Goal: Navigation & Orientation: Find specific page/section

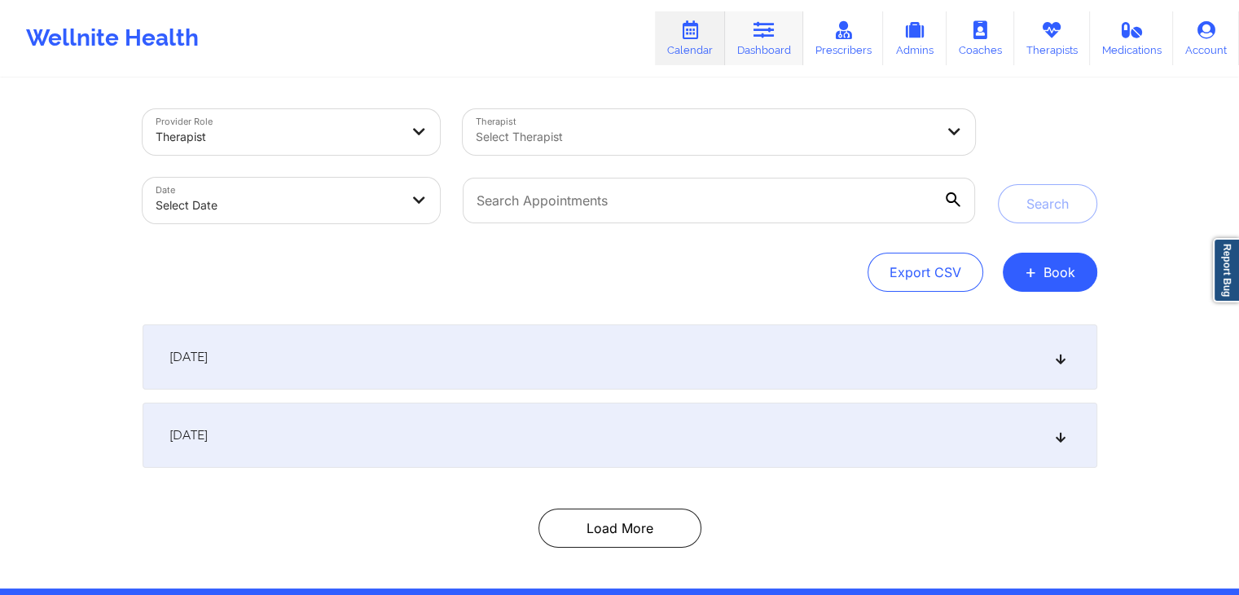
click at [762, 32] on icon at bounding box center [764, 30] width 21 height 18
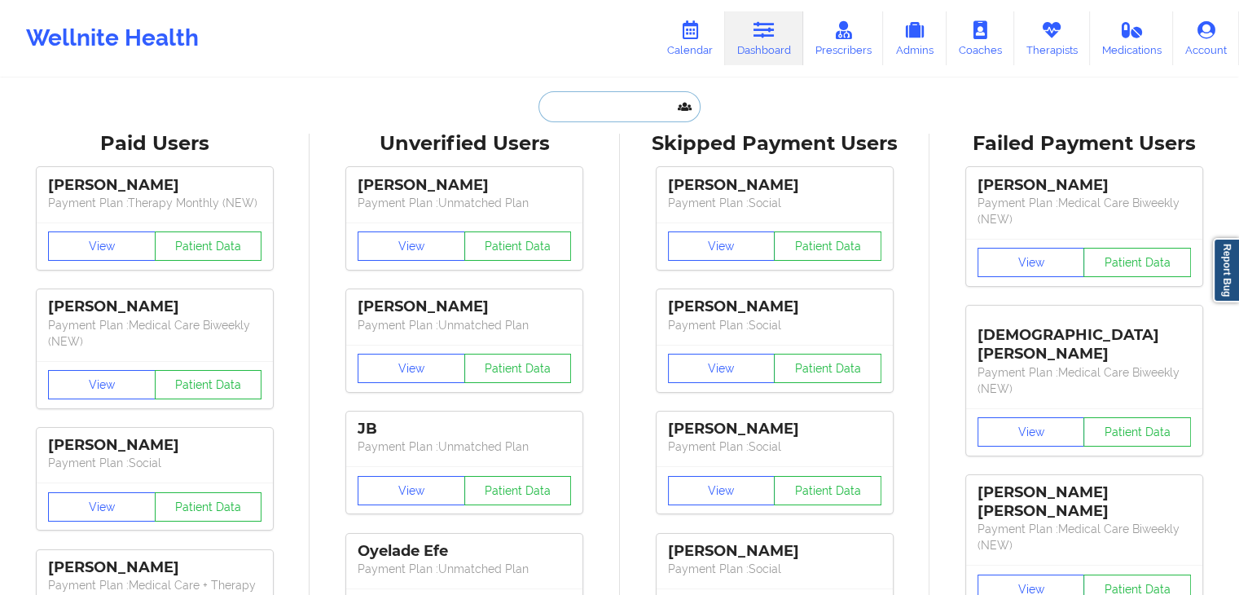
click at [592, 115] on input "text" at bounding box center [619, 106] width 161 height 31
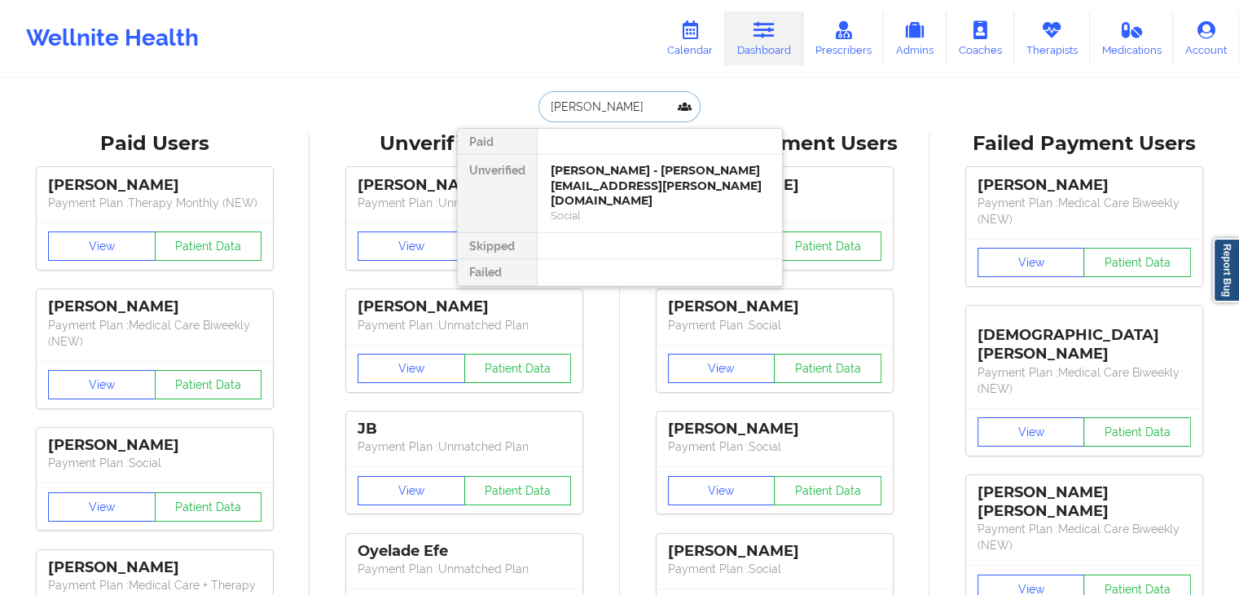
type input "brian squires"
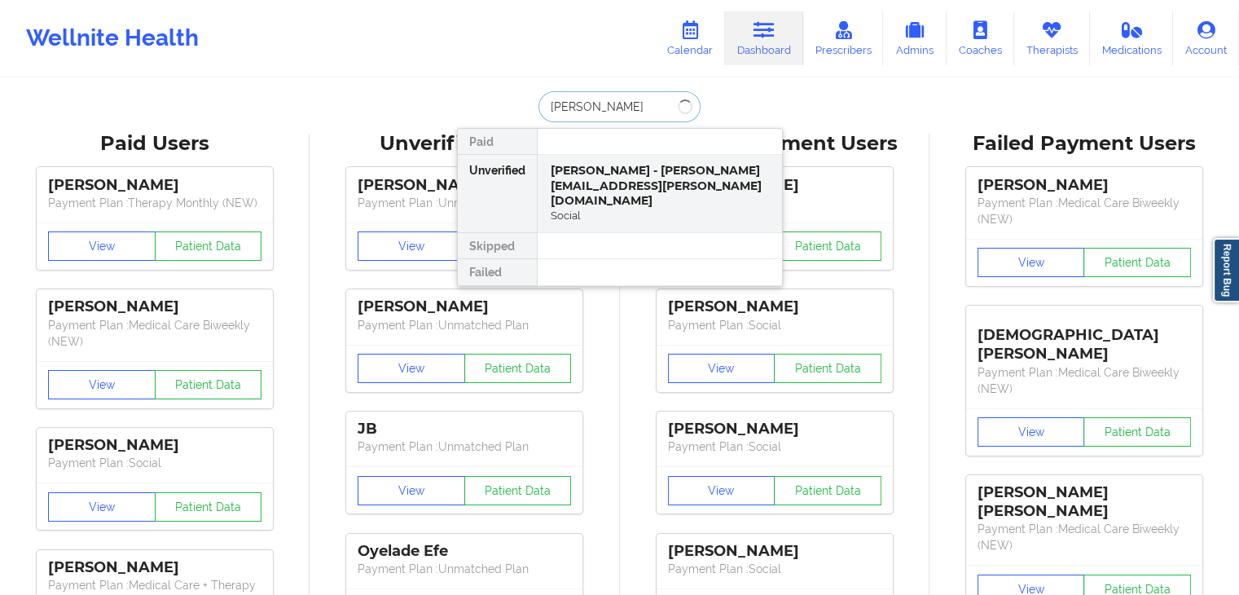
click at [627, 103] on input "brian squires" at bounding box center [619, 106] width 161 height 31
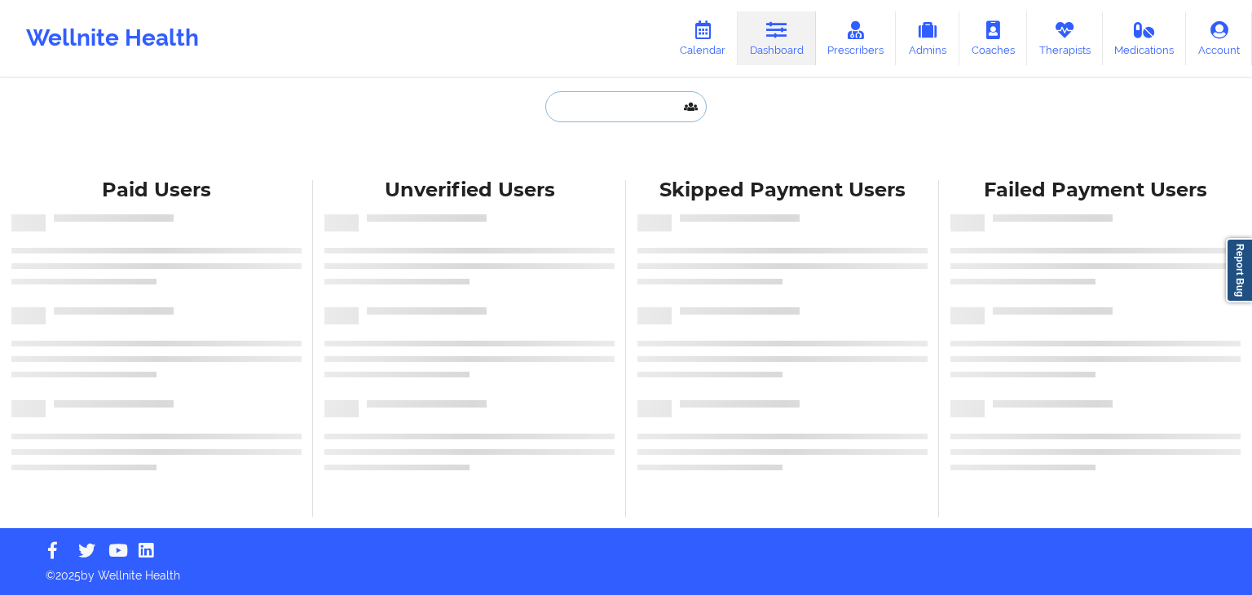
click at [583, 118] on input "text" at bounding box center [625, 106] width 161 height 31
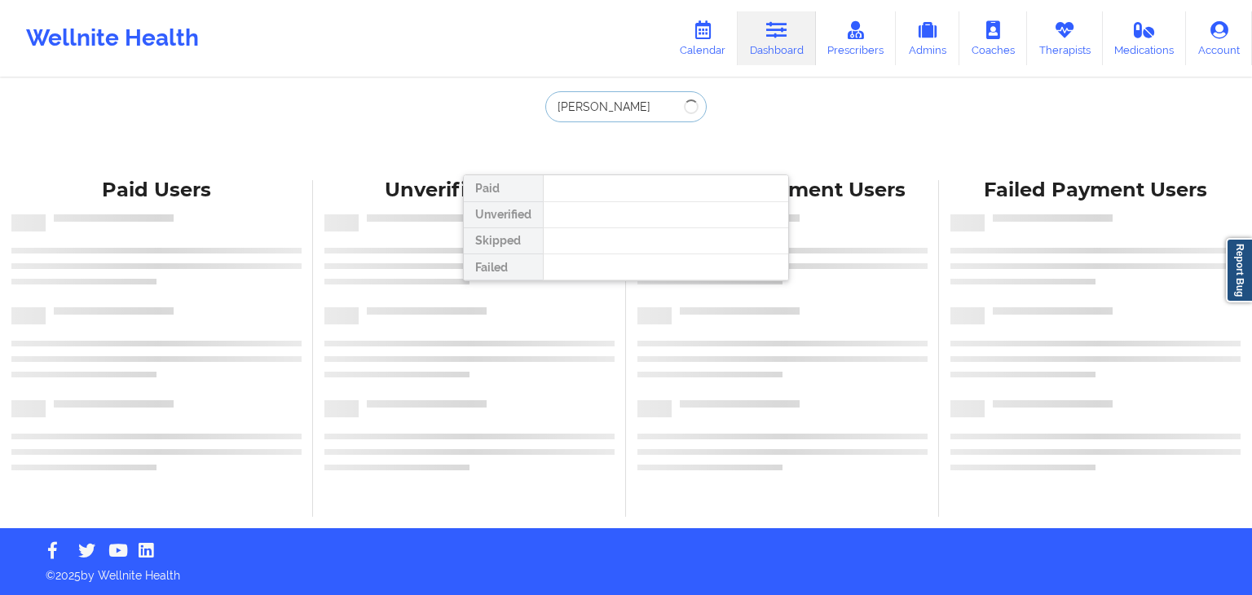
type input "[PERSON_NAME]"
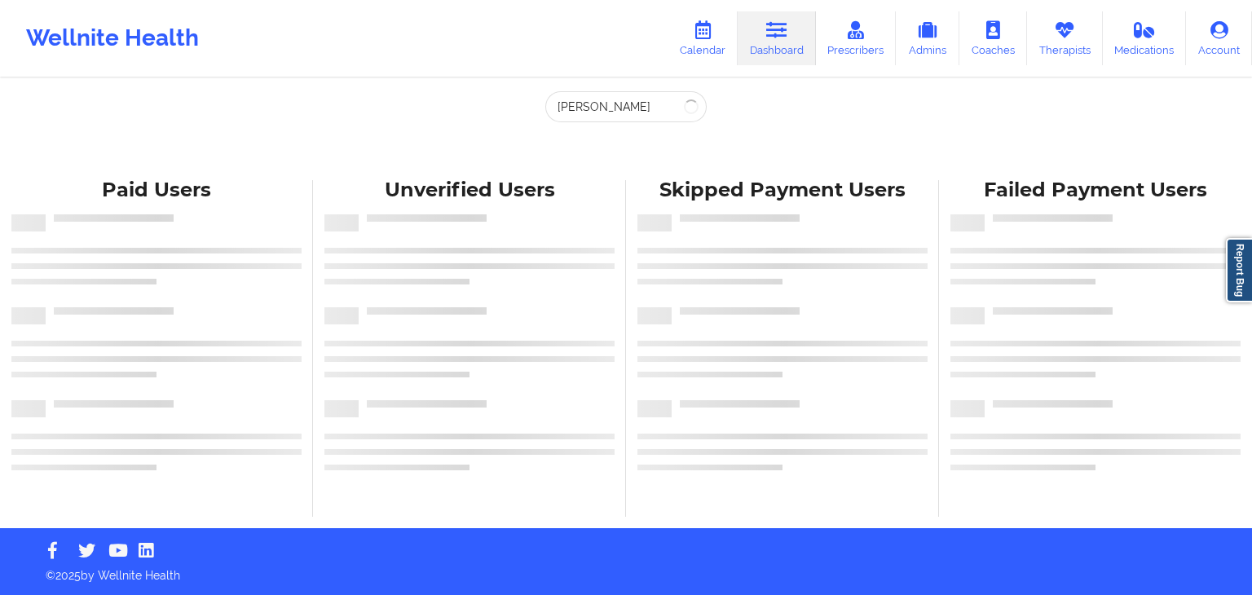
click at [785, 40] on link "Dashboard" at bounding box center [776, 38] width 78 height 54
click at [1219, 45] on link "Account" at bounding box center [1219, 38] width 66 height 54
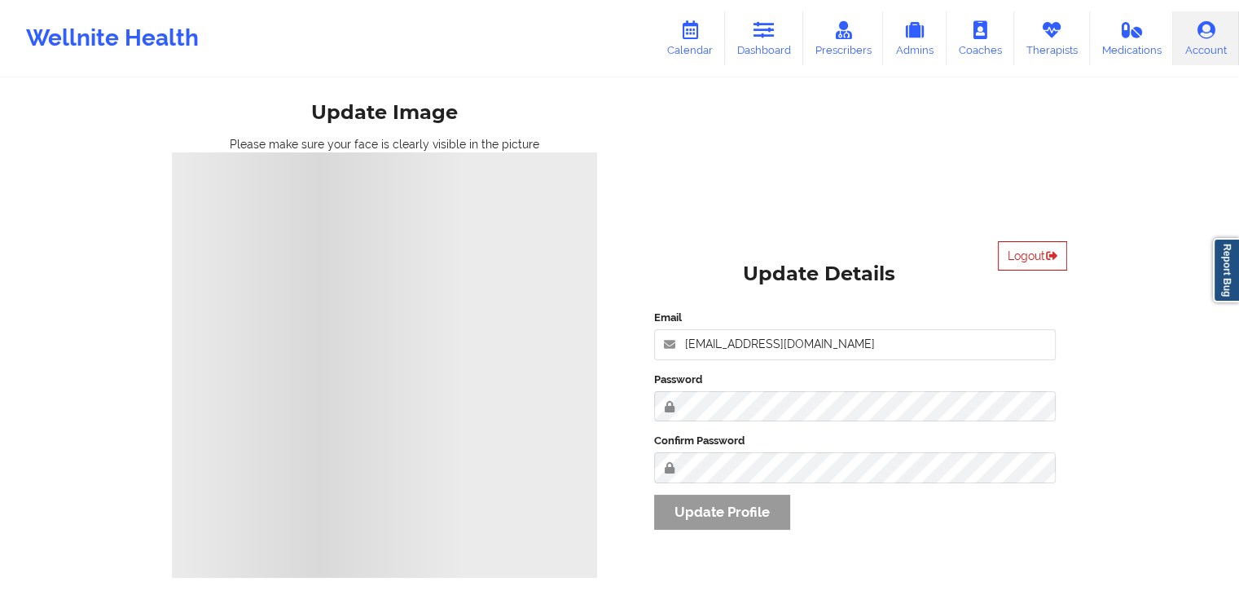
click at [1038, 249] on button "Logout" at bounding box center [1032, 255] width 69 height 29
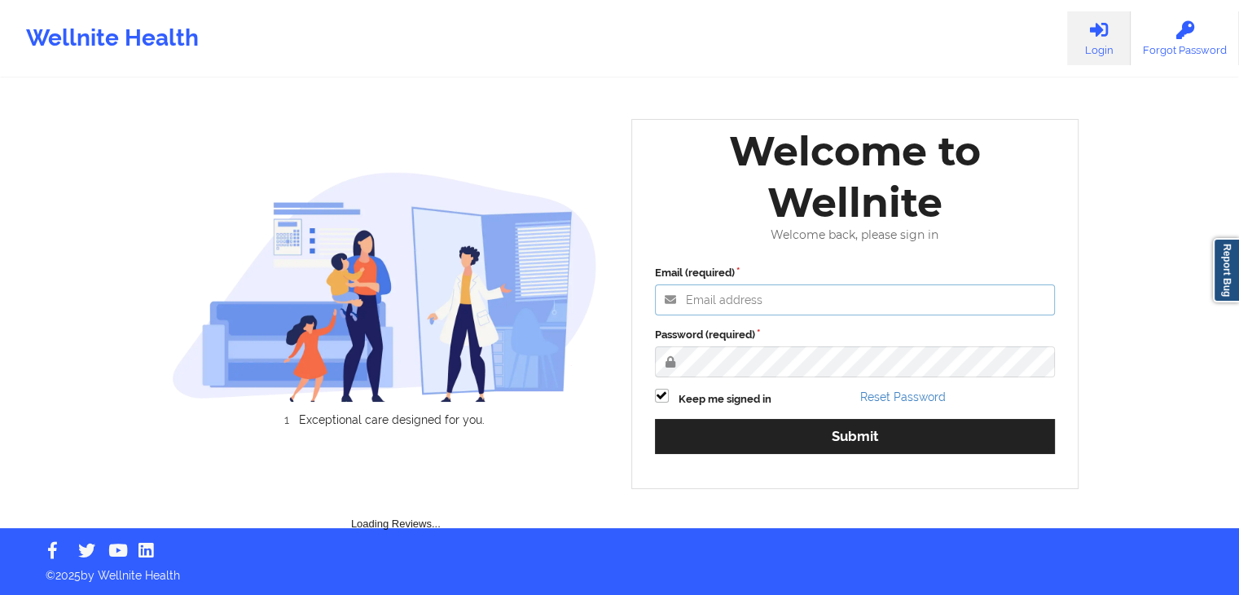
type input "[EMAIL_ADDRESS][DOMAIN_NAME]"
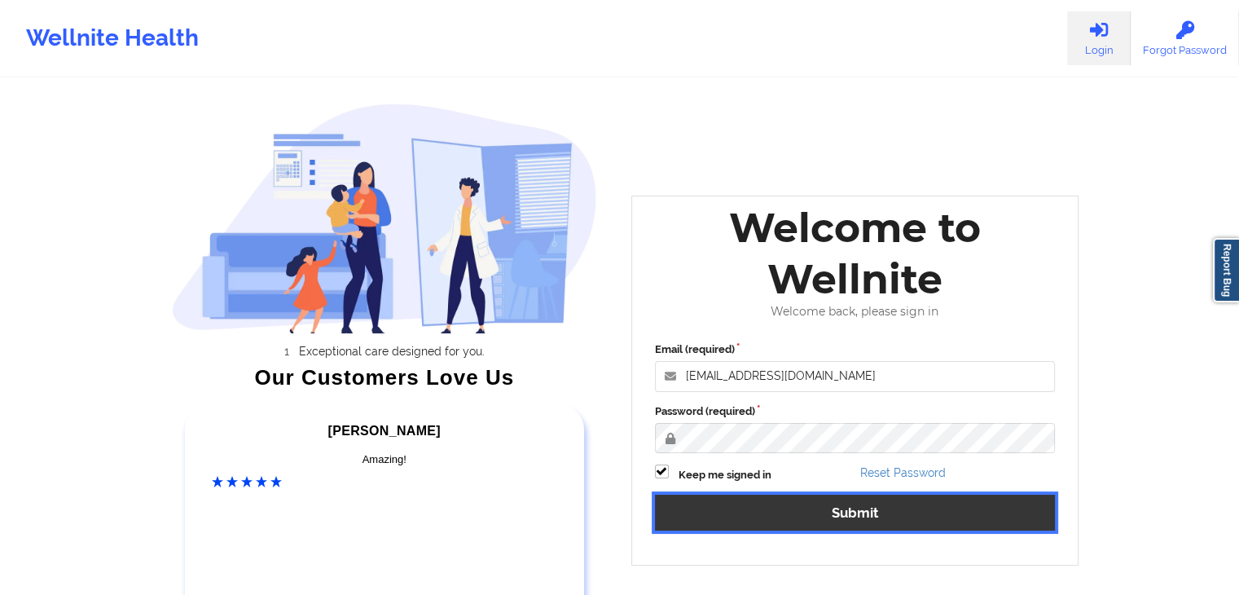
click at [860, 506] on button "Submit" at bounding box center [855, 512] width 401 height 35
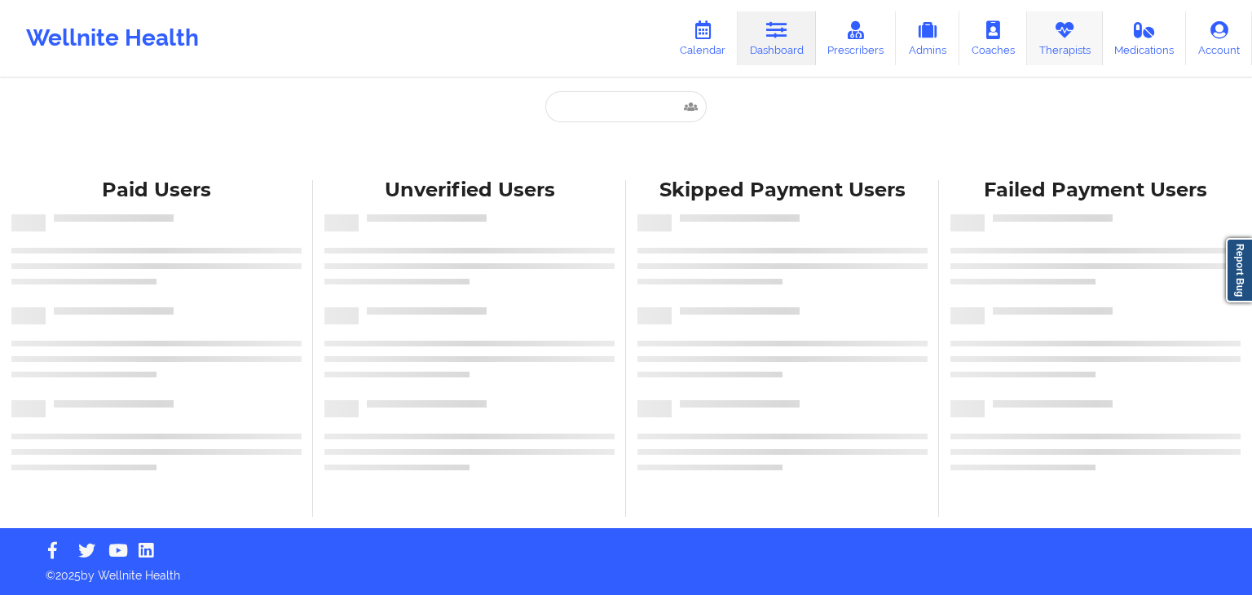
click at [1062, 38] on icon at bounding box center [1064, 30] width 21 height 18
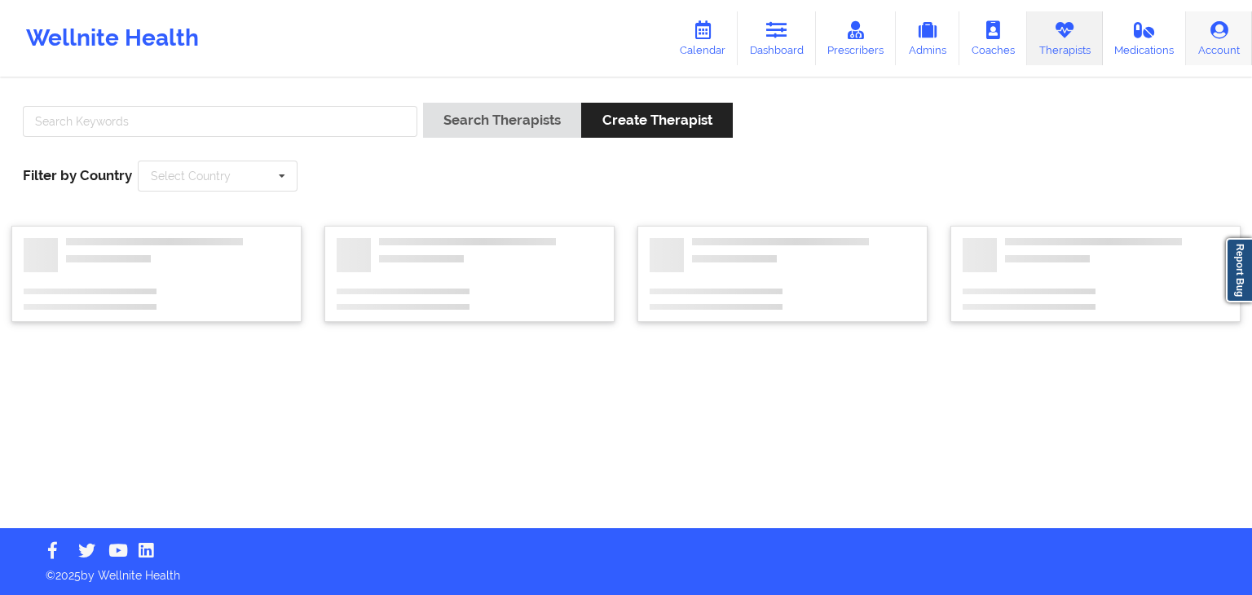
click at [1209, 48] on link "Account" at bounding box center [1219, 38] width 66 height 54
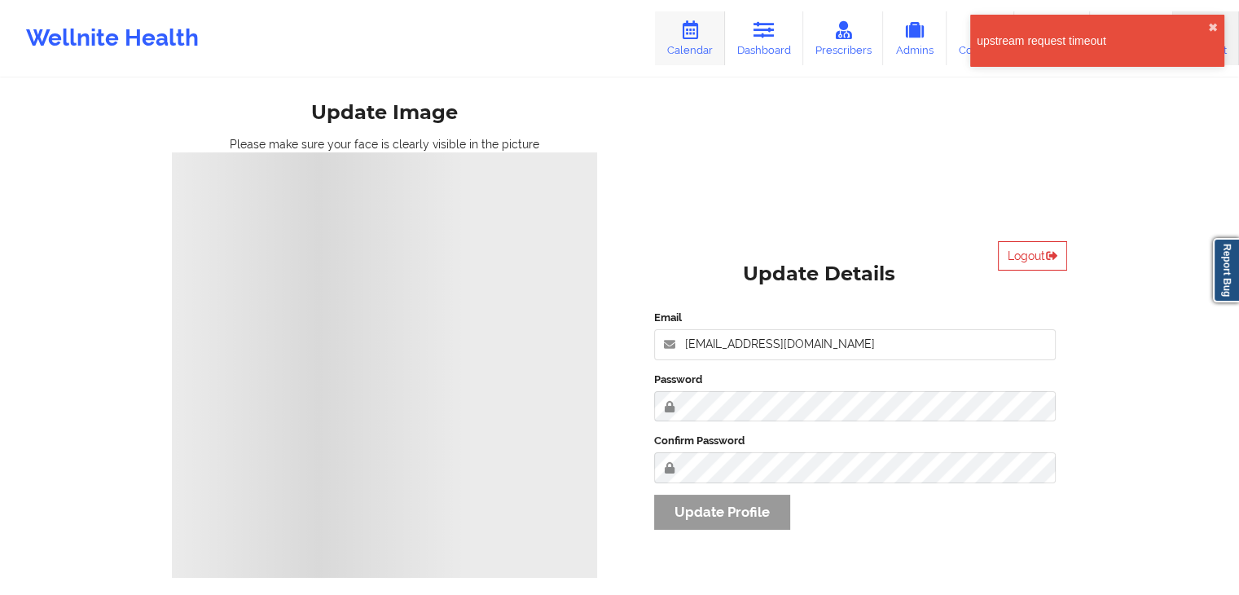
click at [687, 34] on icon at bounding box center [690, 30] width 21 height 18
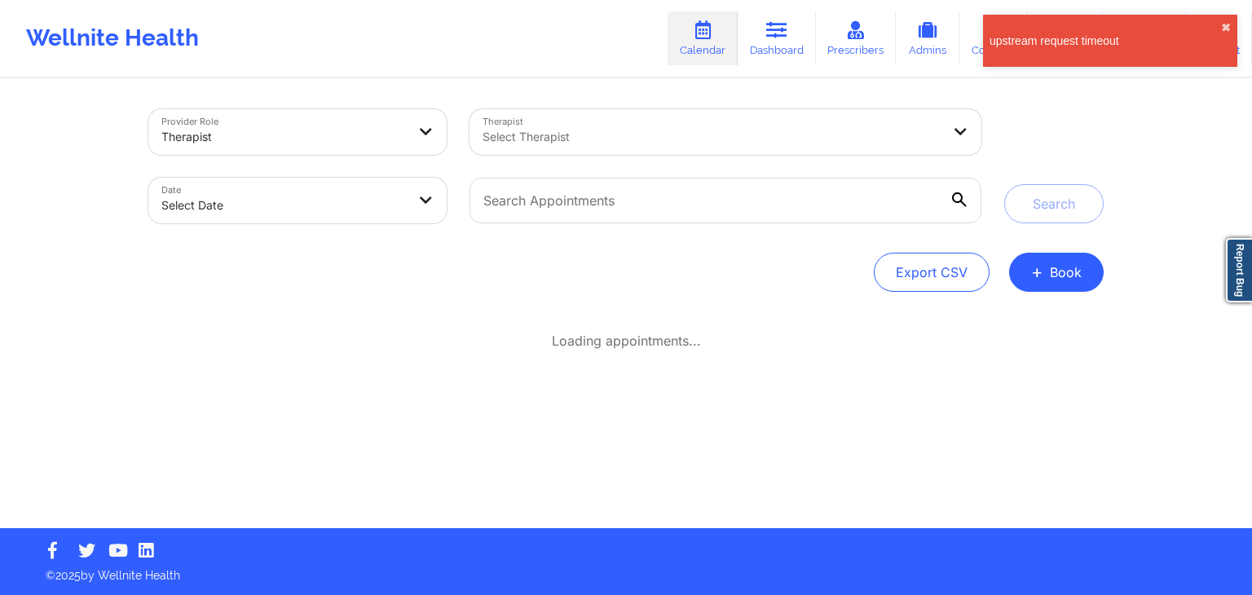
click at [720, 37] on link "Calendar" at bounding box center [702, 38] width 70 height 54
click at [777, 42] on link "Dashboard" at bounding box center [776, 38] width 78 height 54
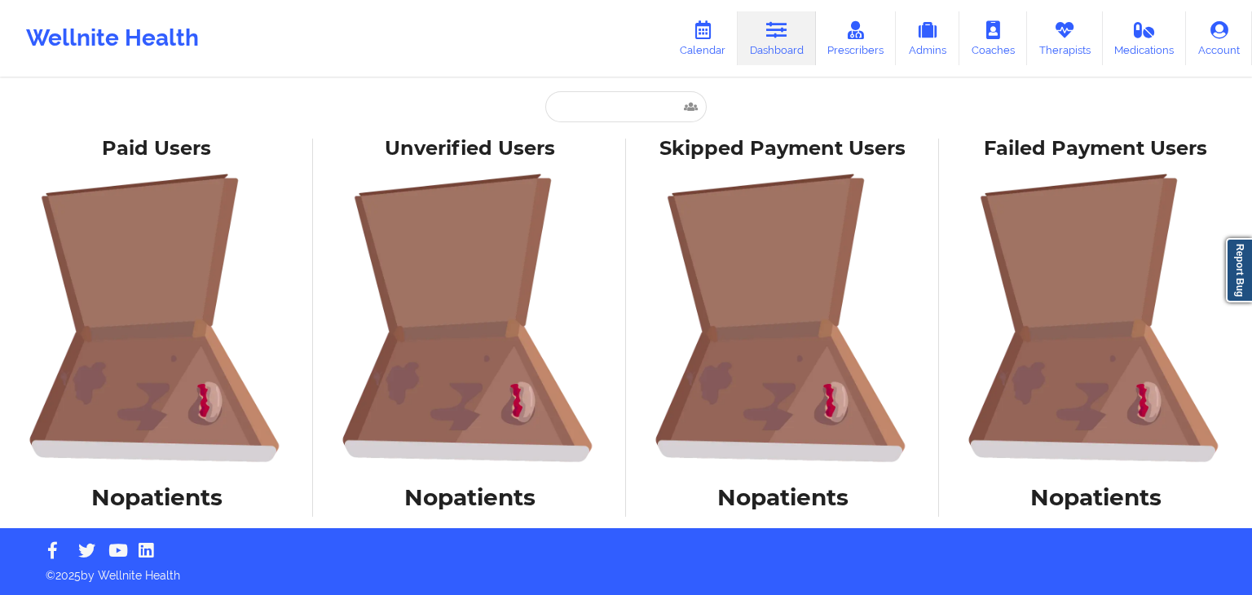
click at [777, 43] on link "Dashboard" at bounding box center [776, 38] width 78 height 54
